Goal: Answer question/provide support

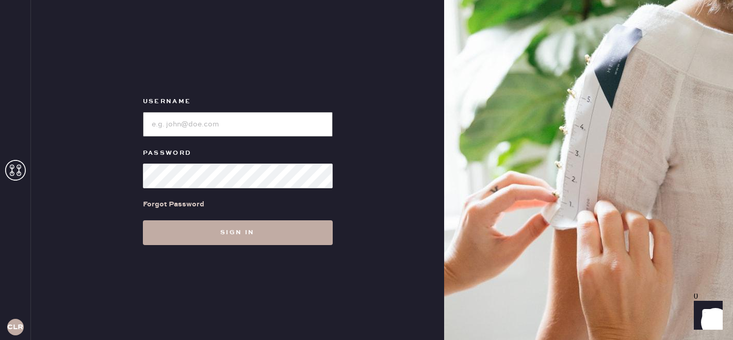
type input "[EMAIL_ADDRESS][DOMAIN_NAME]"
click at [203, 234] on button "Sign in" at bounding box center [238, 232] width 190 height 25
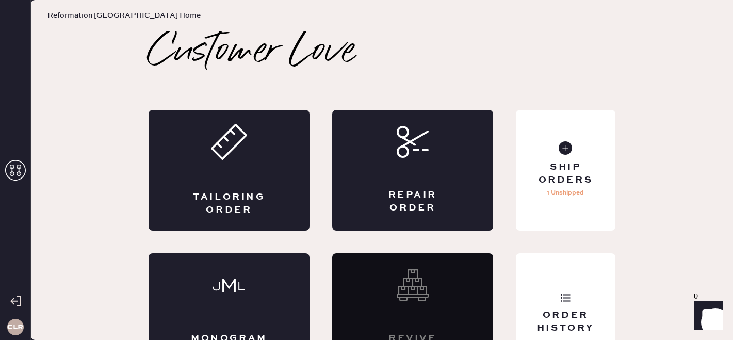
click at [22, 171] on icon at bounding box center [15, 170] width 21 height 21
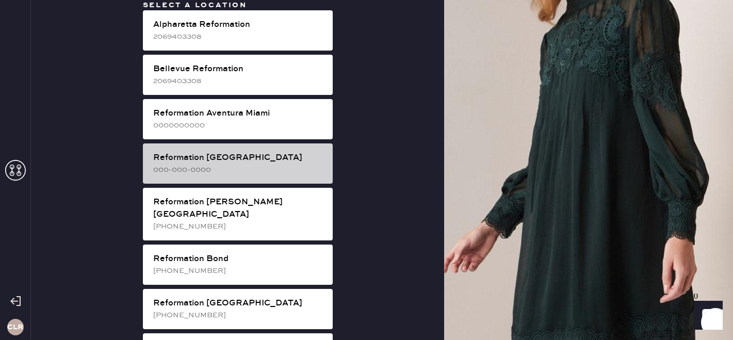
click at [260, 166] on div "000-000-0000" at bounding box center [238, 169] width 171 height 11
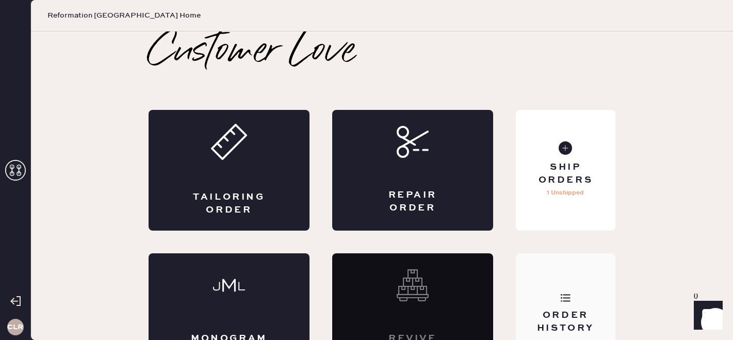
click at [561, 300] on icon at bounding box center [565, 298] width 10 height 10
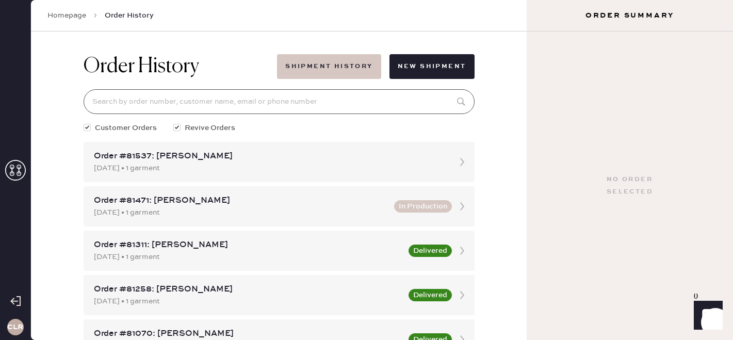
drag, startPoint x: 287, startPoint y: 97, endPoint x: 282, endPoint y: 75, distance: 22.8
click at [287, 97] on input at bounding box center [279, 101] width 391 height 25
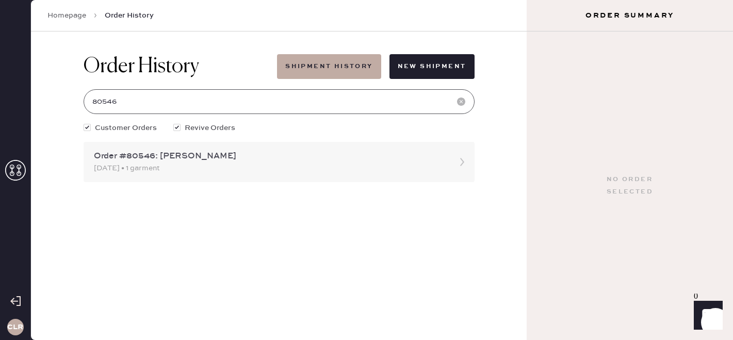
type input "80546"
click at [286, 159] on div "Order #80546: [PERSON_NAME]" at bounding box center [270, 156] width 352 height 12
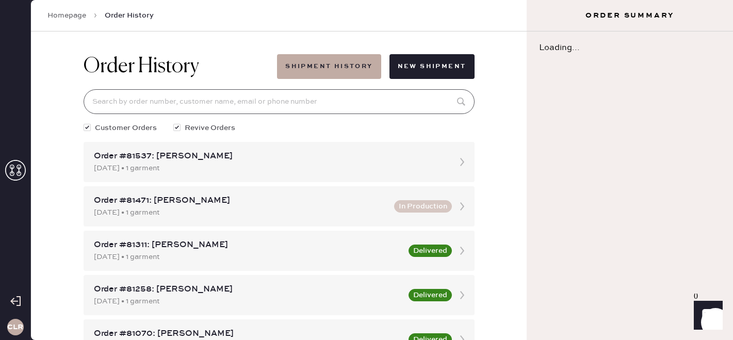
click at [219, 96] on input at bounding box center [279, 101] width 391 height 25
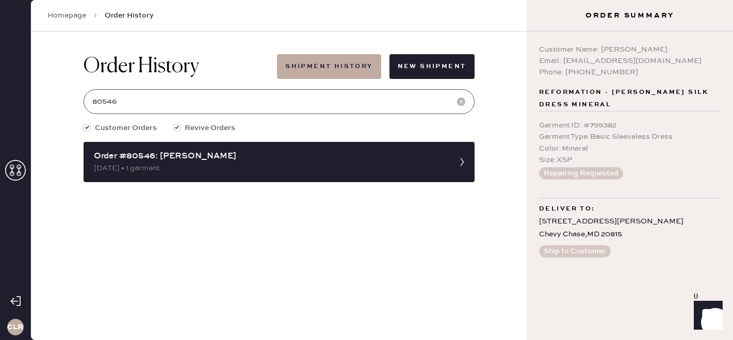
type input "80546"
click at [17, 170] on icon at bounding box center [15, 170] width 21 height 21
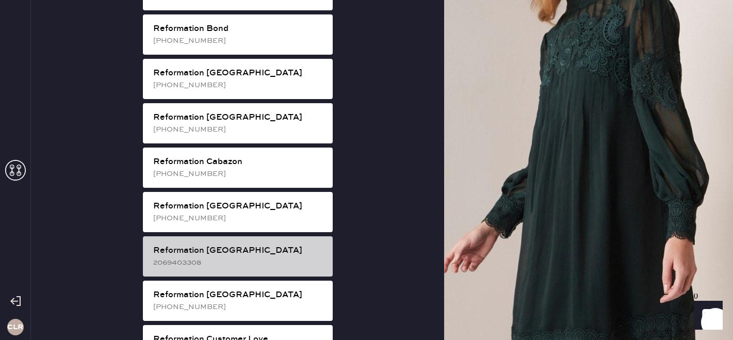
scroll to position [235, 0]
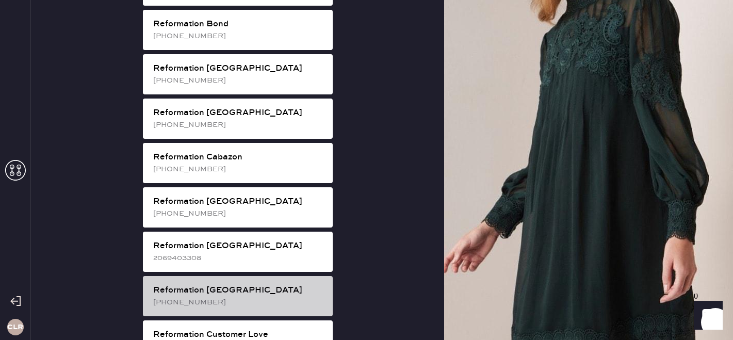
click at [232, 297] on div "[PHONE_NUMBER]" at bounding box center [238, 302] width 171 height 11
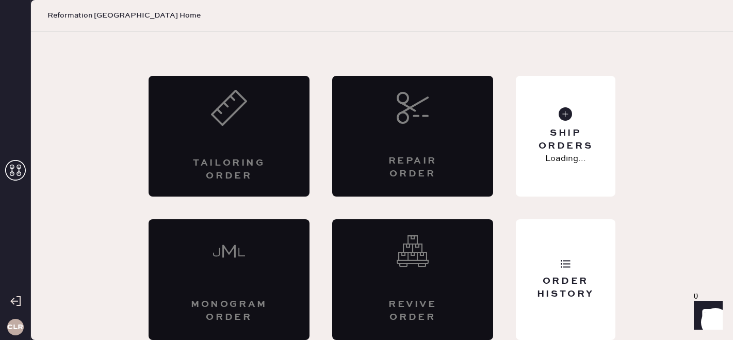
scroll to position [34, 0]
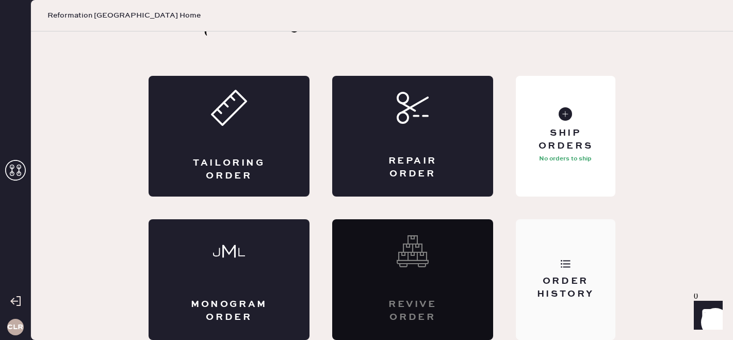
click at [561, 308] on div "Order History" at bounding box center [566, 279] width 100 height 121
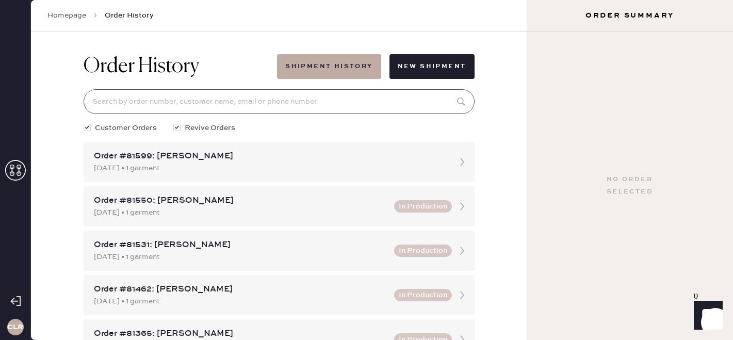
click at [305, 109] on input at bounding box center [279, 101] width 391 height 25
paste input "[EMAIL_ADDRESS][DOMAIN_NAME]"
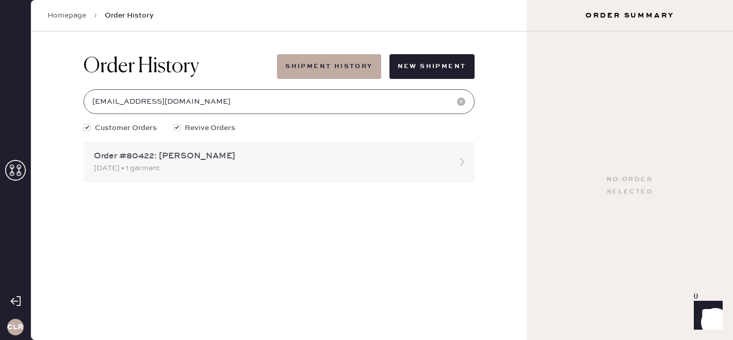
type input "[EMAIL_ADDRESS][DOMAIN_NAME]"
click at [279, 159] on div "Order #80422: [PERSON_NAME]" at bounding box center [270, 156] width 352 height 12
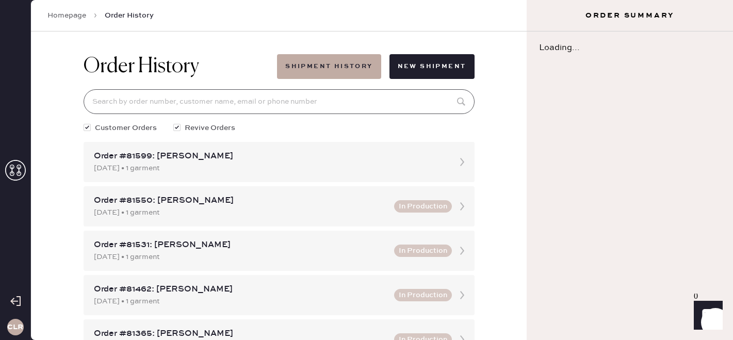
click at [174, 102] on input at bounding box center [279, 101] width 391 height 25
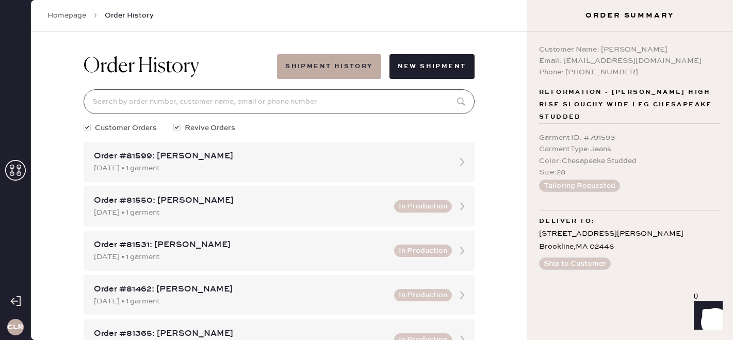
paste input "[EMAIL_ADDRESS][DOMAIN_NAME]"
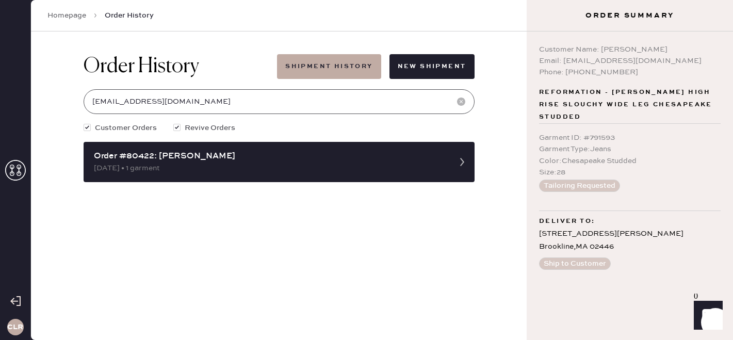
type input "[EMAIL_ADDRESS][DOMAIN_NAME]"
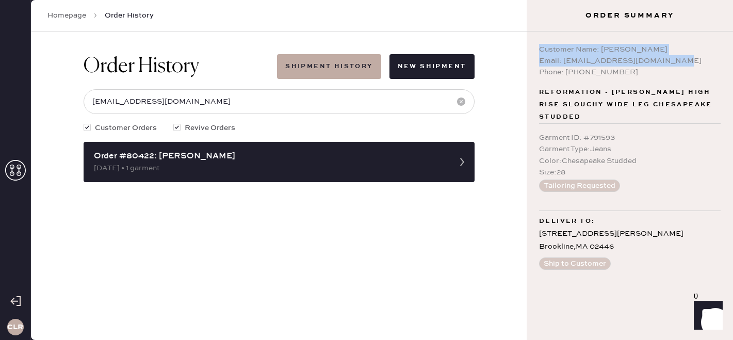
copy div "Customer Name: [PERSON_NAME] Email: [EMAIL_ADDRESS][DOMAIN_NAME]"
drag, startPoint x: 678, startPoint y: 61, endPoint x: 533, endPoint y: 46, distance: 145.8
click at [533, 46] on div "Customer Name: [PERSON_NAME] Email: [EMAIL_ADDRESS][DOMAIN_NAME] Phone: [PHONE_…" at bounding box center [630, 185] width 206 height 309
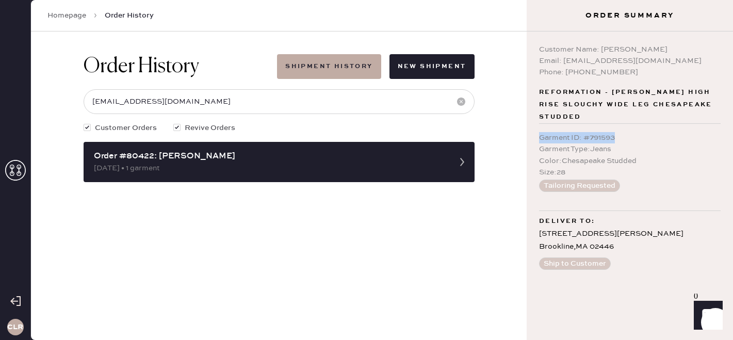
drag, startPoint x: 642, startPoint y: 134, endPoint x: 533, endPoint y: 134, distance: 109.9
click at [533, 134] on div "Customer Name: [PERSON_NAME] Email: [EMAIL_ADDRESS][DOMAIN_NAME] Phone: [PHONE_…" at bounding box center [630, 185] width 206 height 309
copy div "Garment ID : # 791593"
